Goal: Check status: Check status

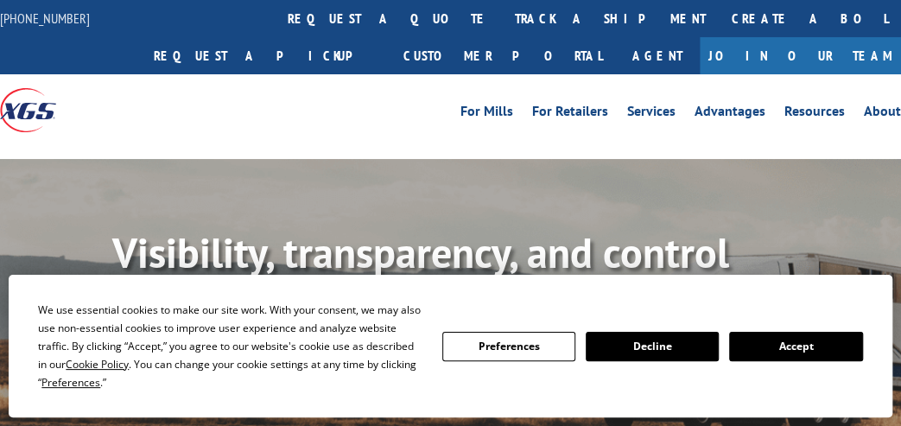
click at [820, 339] on button "Accept" at bounding box center [795, 346] width 133 height 29
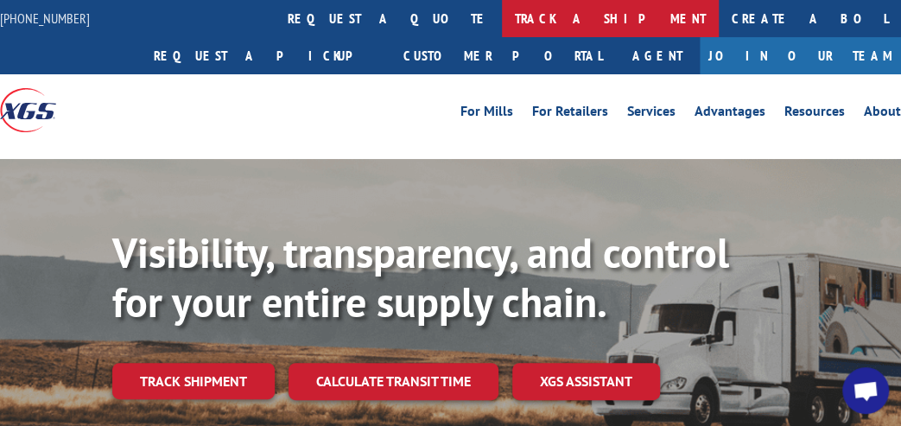
click at [502, 15] on link "track a shipment" at bounding box center [610, 18] width 217 height 37
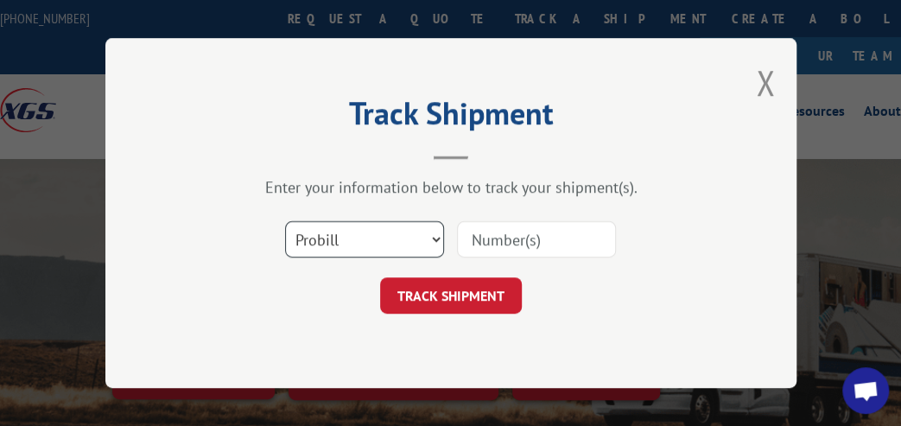
click at [349, 237] on select "Select category... Probill BOL PO" at bounding box center [364, 239] width 159 height 36
select select "bol"
click at [285, 221] on select "Select category... Probill BOL PO" at bounding box center [364, 239] width 159 height 36
click at [484, 239] on input at bounding box center [536, 239] width 159 height 36
paste input "2868380"
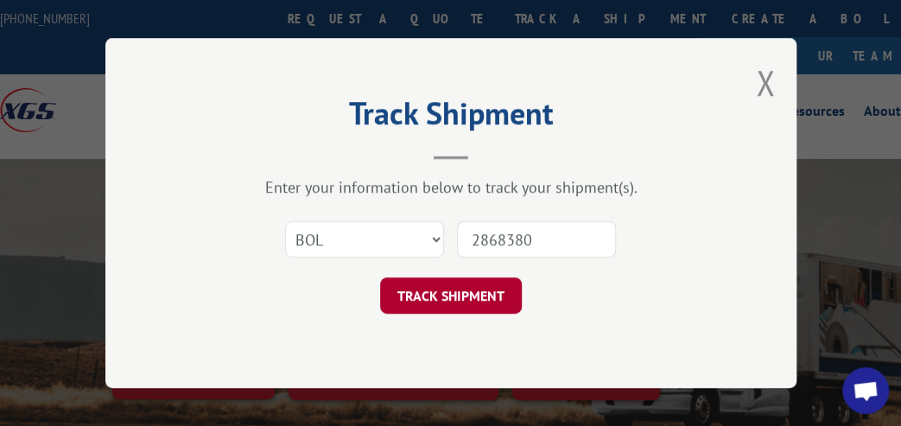
type input "2868380"
click at [496, 294] on button "TRACK SHIPMENT" at bounding box center [451, 295] width 142 height 36
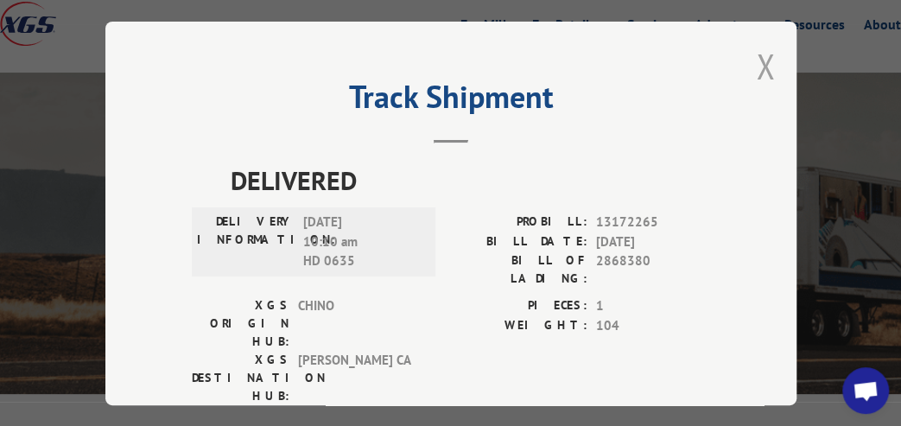
click at [757, 64] on button "Close modal" at bounding box center [765, 66] width 19 height 46
